Goal: Information Seeking & Learning: Compare options

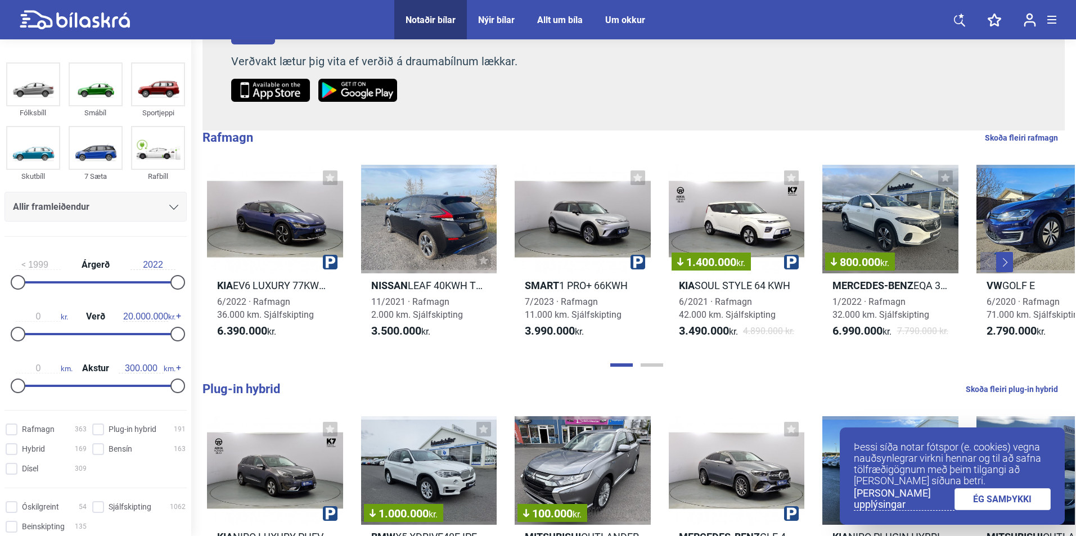
drag, startPoint x: 17, startPoint y: 275, endPoint x: 42, endPoint y: 278, distance: 25.0
click at [42, 278] on div "1999 Árgerð 2022" at bounding box center [96, 272] width 182 height 52
type input "2015"
drag, startPoint x: 30, startPoint y: 285, endPoint x: 129, endPoint y: 285, distance: 99.6
click at [129, 285] on div at bounding box center [129, 282] width 15 height 15
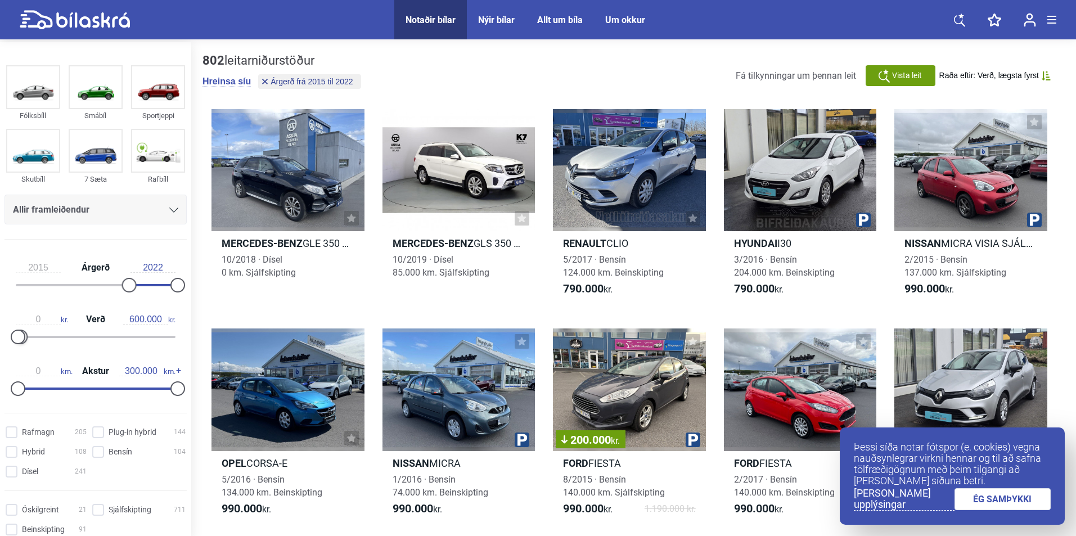
type input "700.000"
drag, startPoint x: 178, startPoint y: 340, endPoint x: 28, endPoint y: 347, distance: 150.4
click at [28, 347] on div "0 kr. Verð 700.000 kr." at bounding box center [96, 326] width 182 height 52
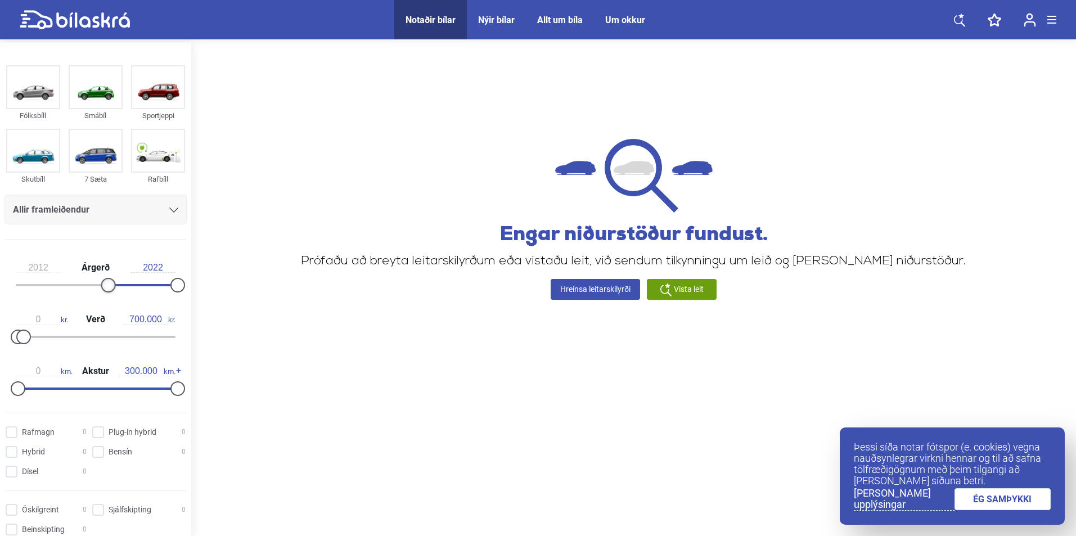
drag, startPoint x: 123, startPoint y: 289, endPoint x: 100, endPoint y: 289, distance: 23.1
click at [101, 289] on div at bounding box center [108, 285] width 15 height 15
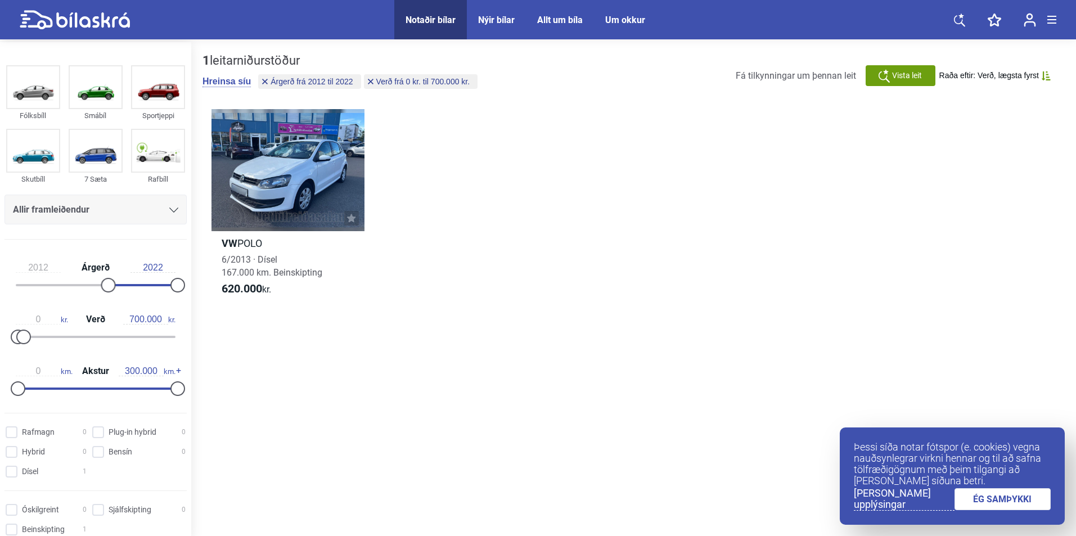
type input "2015"
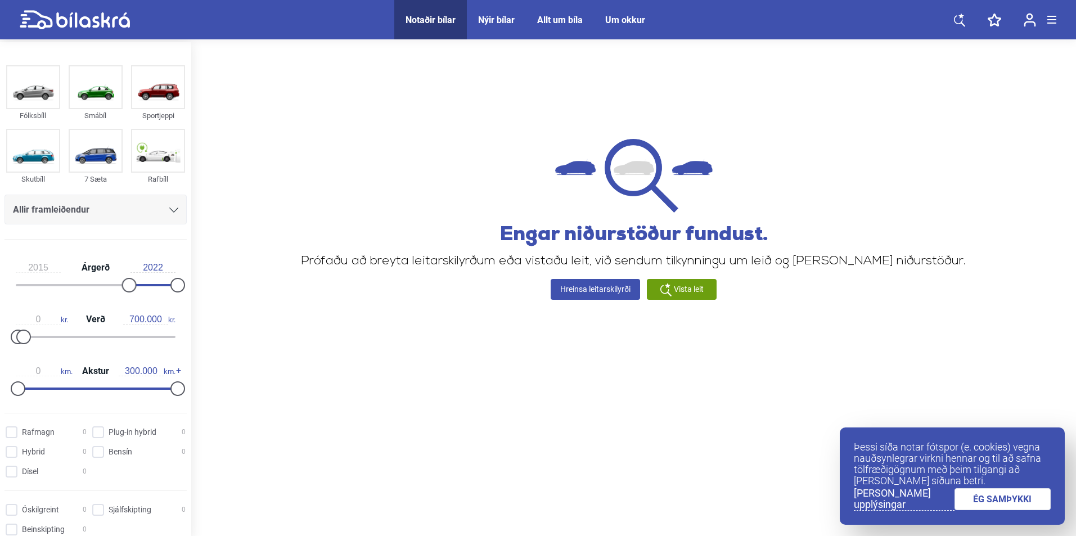
type input "20.000.000"
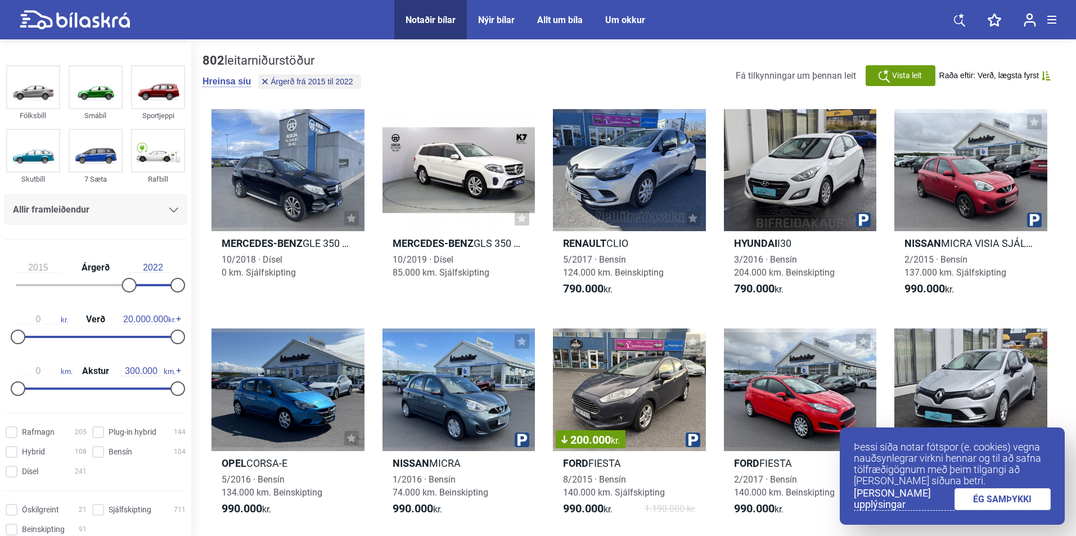
type input "1999"
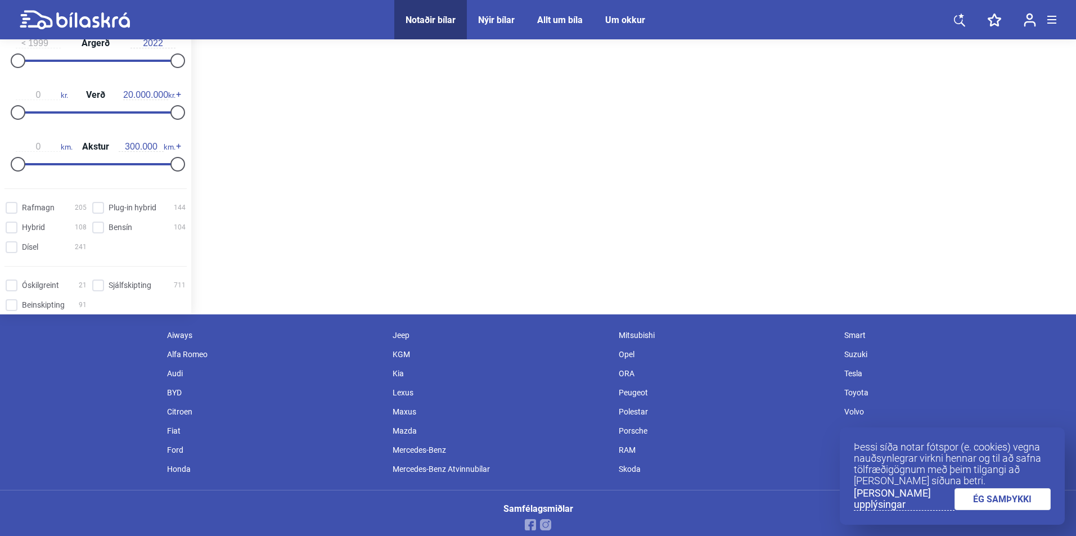
scroll to position [235, 0]
